Goal: Download file/media

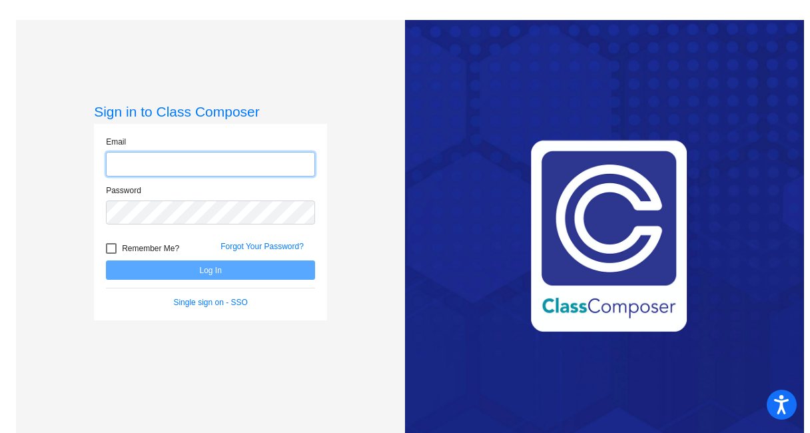
type input "[EMAIL_ADDRESS][DOMAIN_NAME]"
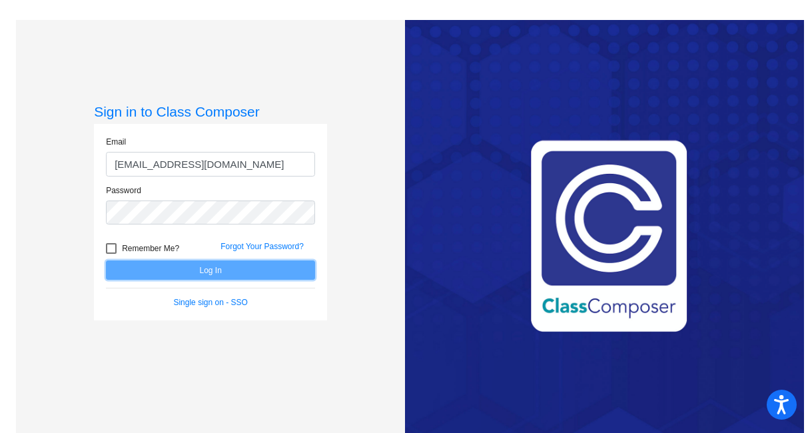
click at [198, 268] on button "Log In" at bounding box center [210, 269] width 209 height 19
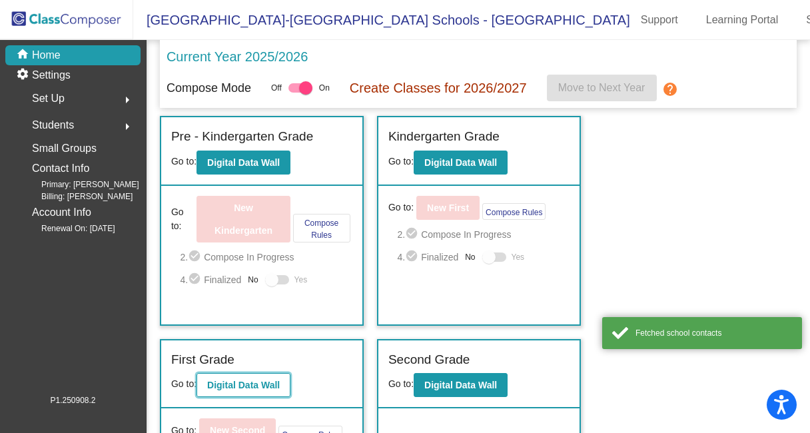
click at [242, 380] on b "Digital Data Wall" at bounding box center [243, 385] width 73 height 11
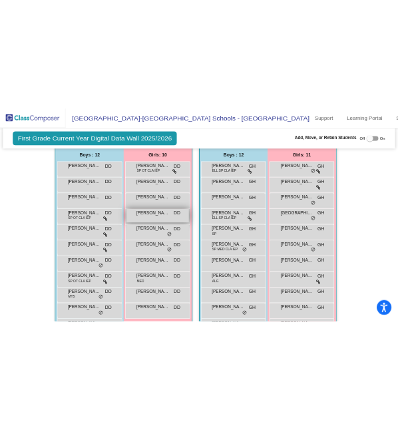
scroll to position [969, 0]
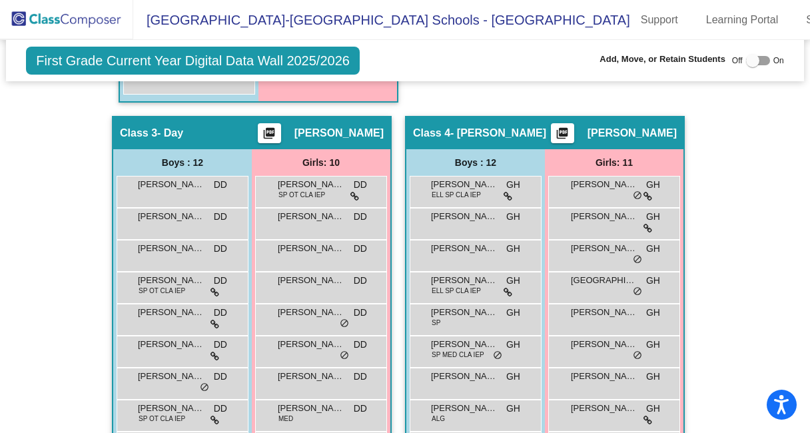
click at [570, 132] on mat-icon "picture_as_pdf" at bounding box center [562, 136] width 16 height 19
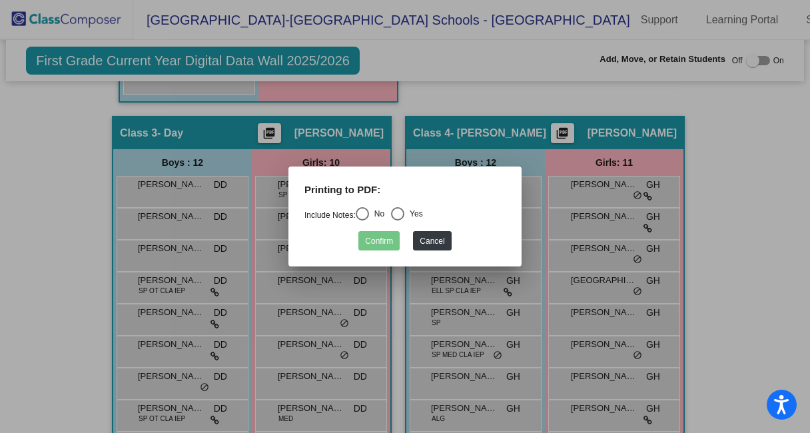
click at [369, 214] on div "Select an option" at bounding box center [362, 213] width 13 height 13
click at [362, 220] on input "No" at bounding box center [362, 220] width 1 height 1
radio input "true"
click at [378, 232] on button "Confirm" at bounding box center [378, 240] width 41 height 19
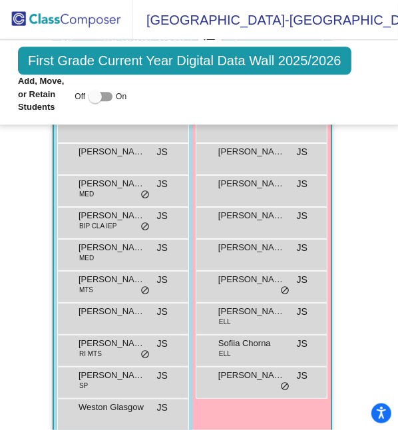
scroll to position [4880, 0]
